Goal: Find specific page/section: Find specific page/section

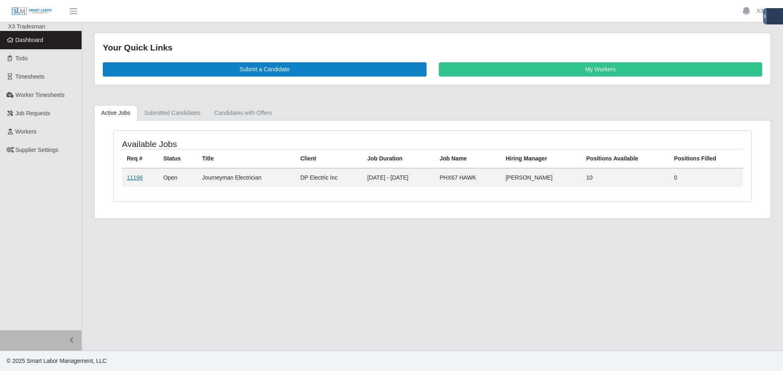
click at [138, 179] on link "11196" at bounding box center [135, 178] width 16 height 7
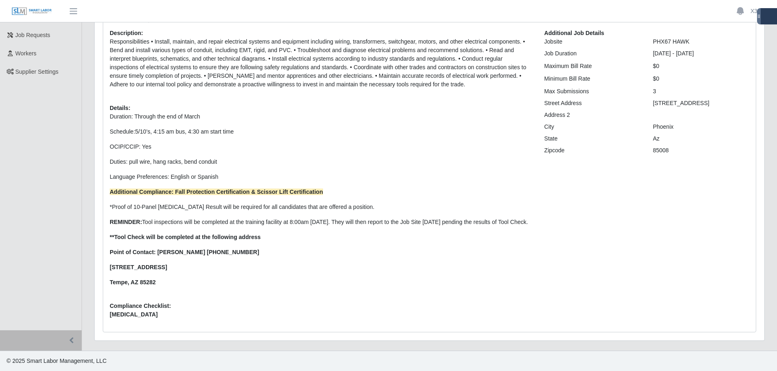
scroll to position [87, 0]
drag, startPoint x: 141, startPoint y: 213, endPoint x: 149, endPoint y: 223, distance: 13.1
click at [149, 223] on p "REMINDER: Tool inspections will be completed at the training facility at 8:00am…" at bounding box center [321, 222] width 422 height 9
copy p "Tool inspections will be completed at the training facility at 8:00am on Monday…"
drag, startPoint x: 109, startPoint y: 268, endPoint x: 165, endPoint y: 281, distance: 57.5
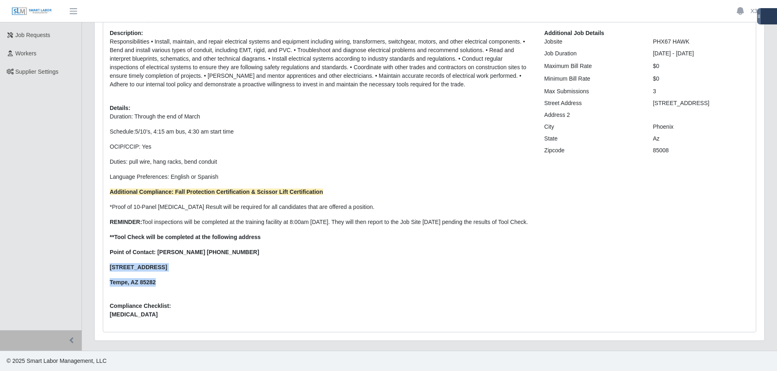
click at [165, 281] on div "Description: Responsibilities • Install, maintain, and repair electrical system…" at bounding box center [321, 177] width 434 height 297
copy p "600 W. 24th Street Tempe, AZ 85282"
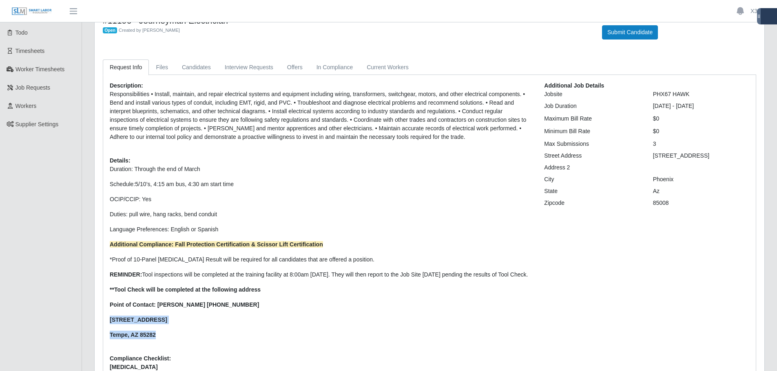
scroll to position [0, 0]
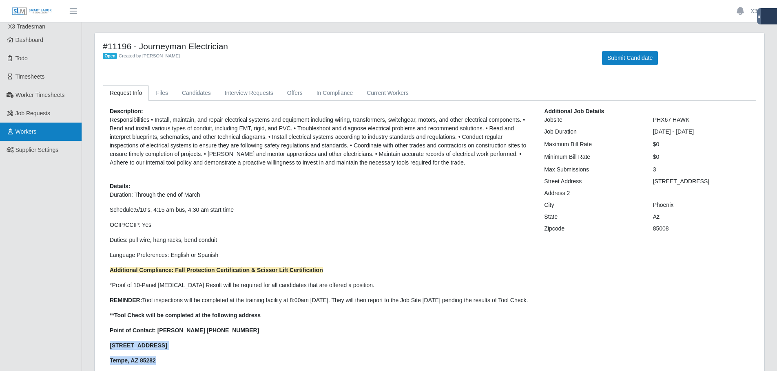
click at [50, 128] on link "Workers" at bounding box center [41, 132] width 82 height 18
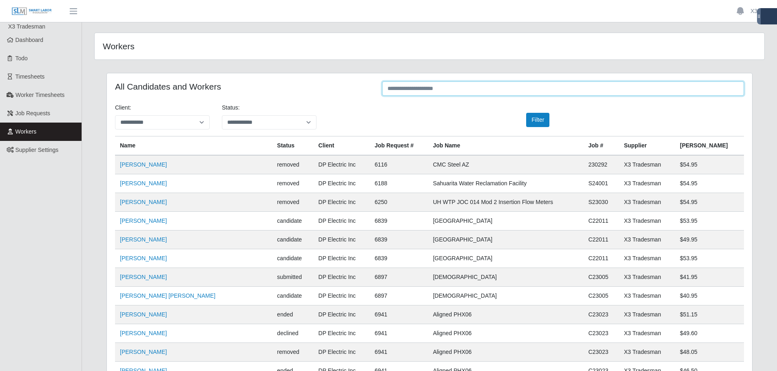
click at [491, 88] on input "text" at bounding box center [563, 89] width 362 height 14
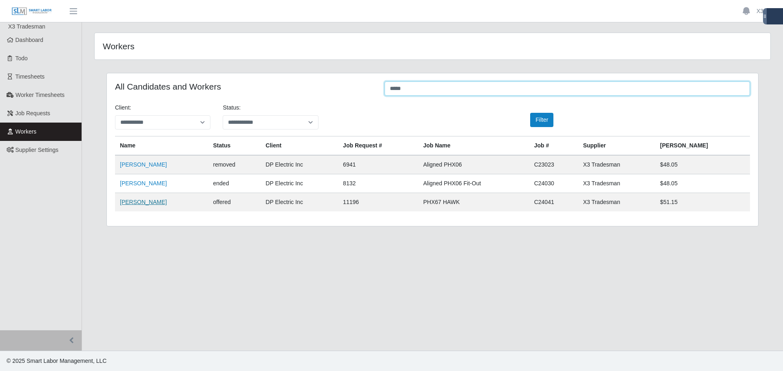
type input "*****"
click at [131, 203] on link "[PERSON_NAME]" at bounding box center [143, 202] width 47 height 7
